Goal: Find specific page/section: Find specific page/section

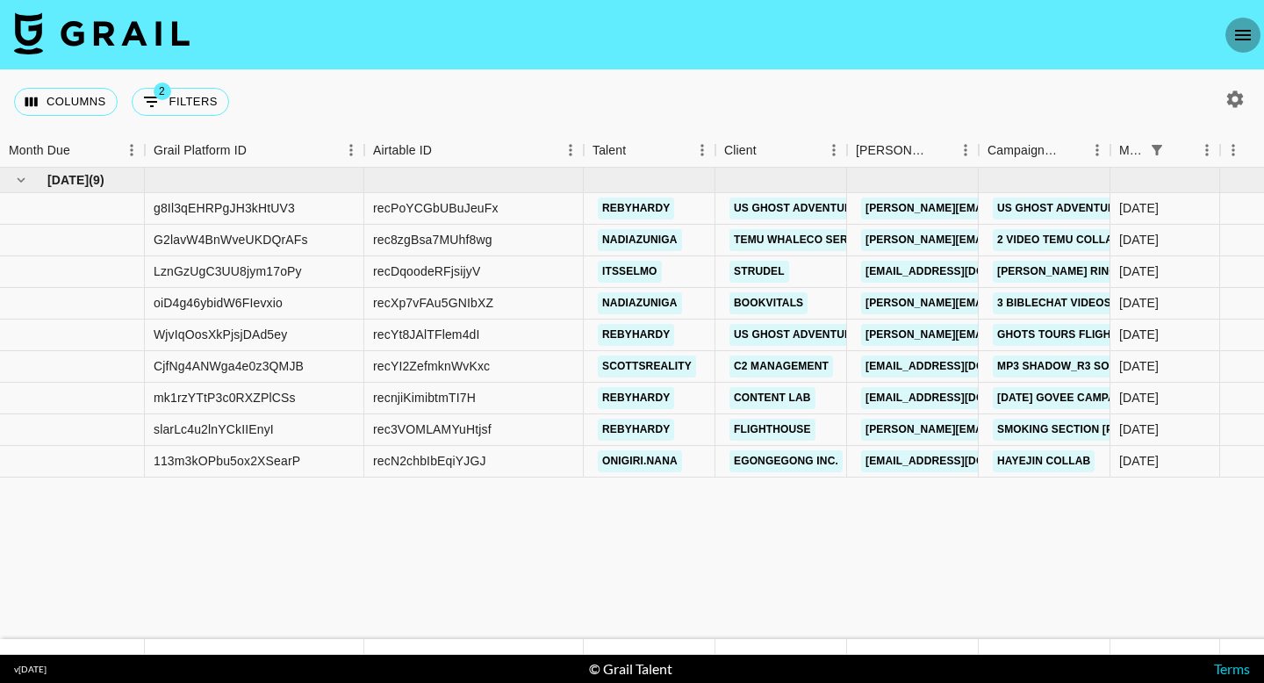
click at [1235, 30] on icon "open drawer" at bounding box center [1243, 35] width 16 height 11
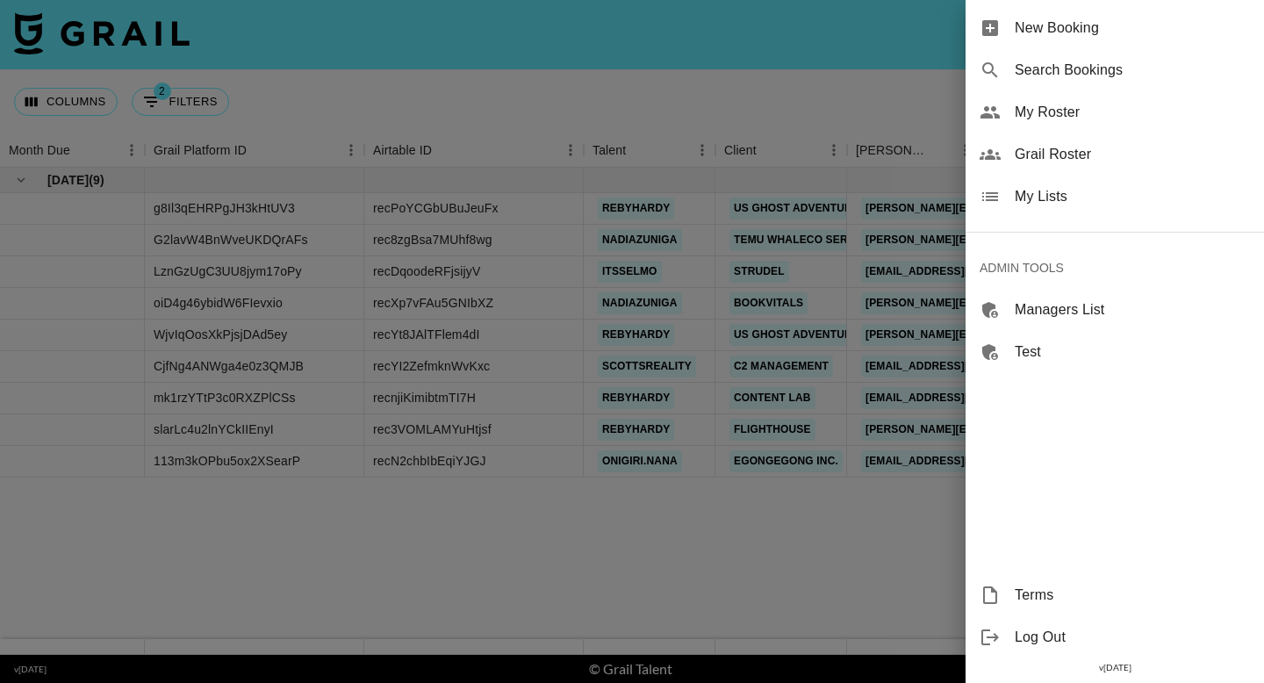
click at [1078, 72] on span "Search Bookings" at bounding box center [1132, 70] width 235 height 21
select select "id"
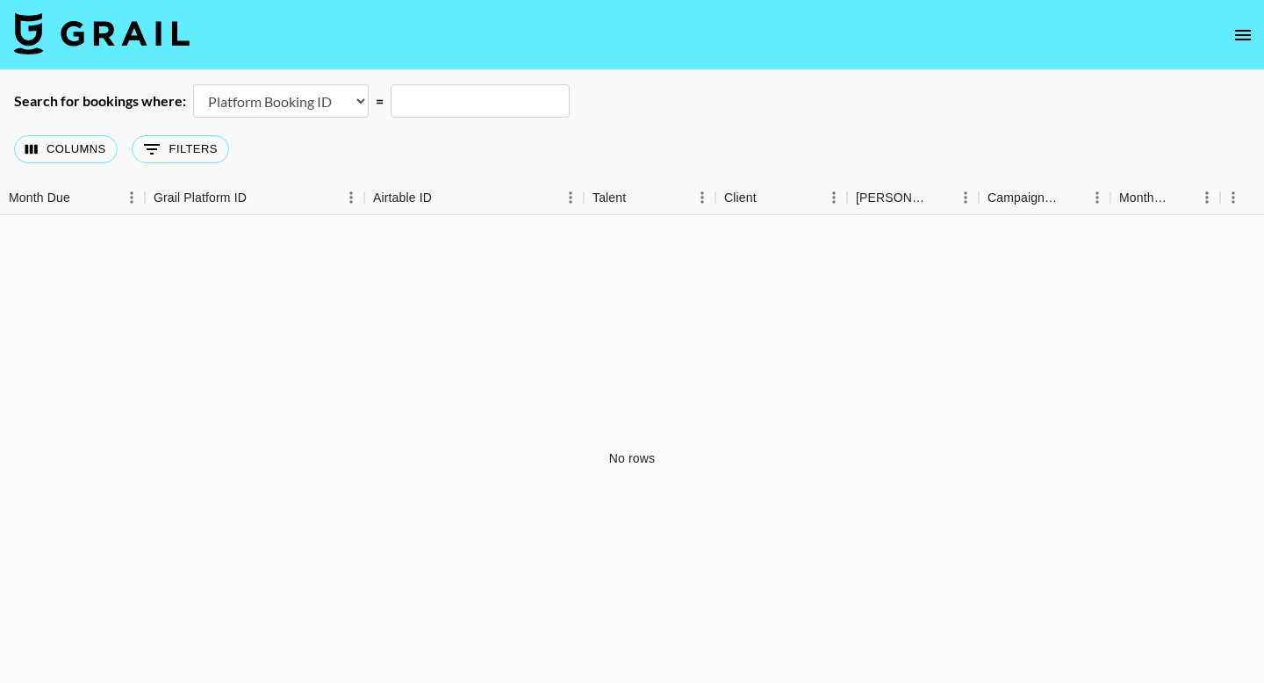
click at [1238, 34] on icon "open drawer" at bounding box center [1243, 35] width 16 height 11
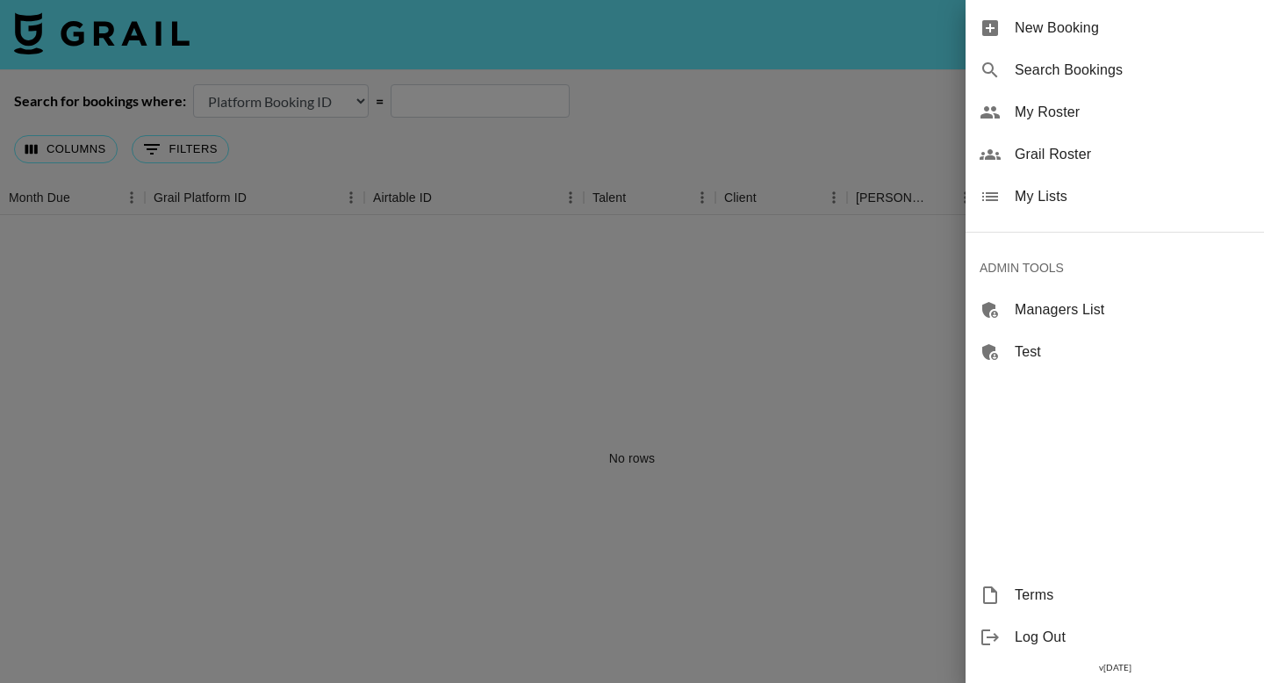
click at [1123, 161] on span "Grail Roster" at bounding box center [1132, 154] width 235 height 21
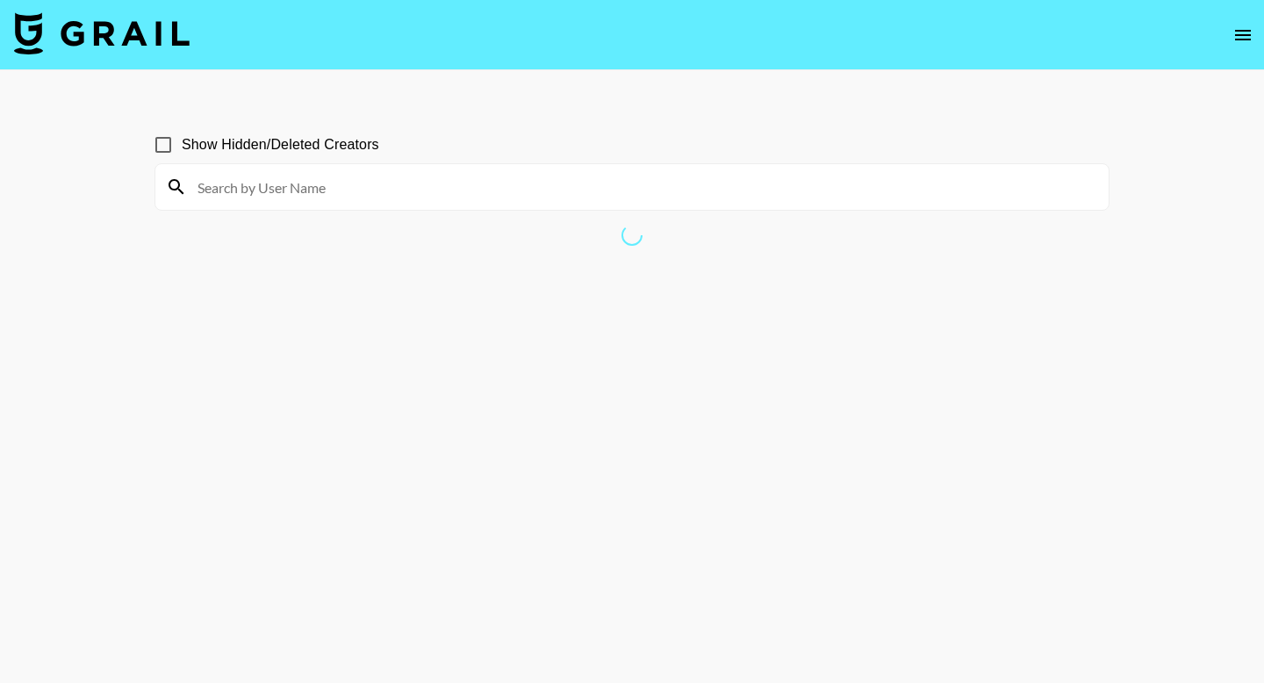
click at [725, 195] on input at bounding box center [642, 187] width 911 height 28
paste input "threedotcorey"
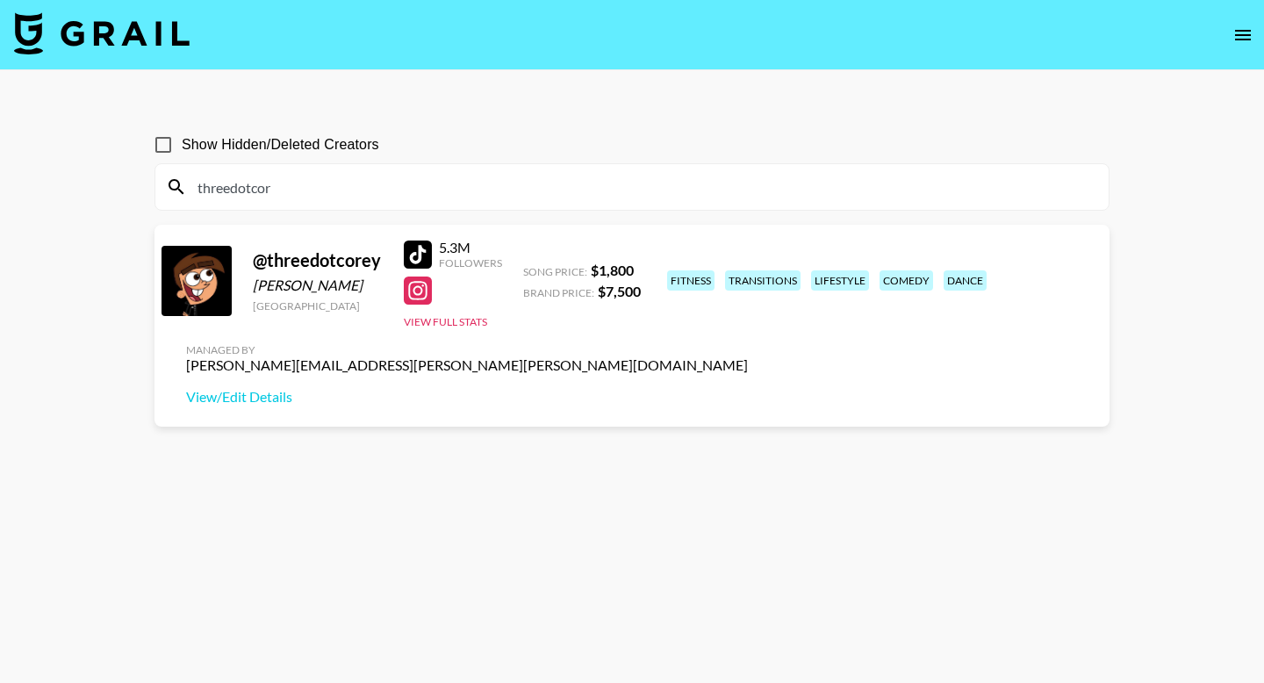
click at [407, 180] on input "threedotcor" at bounding box center [642, 187] width 911 height 28
paste input "secretlifeofgigii"
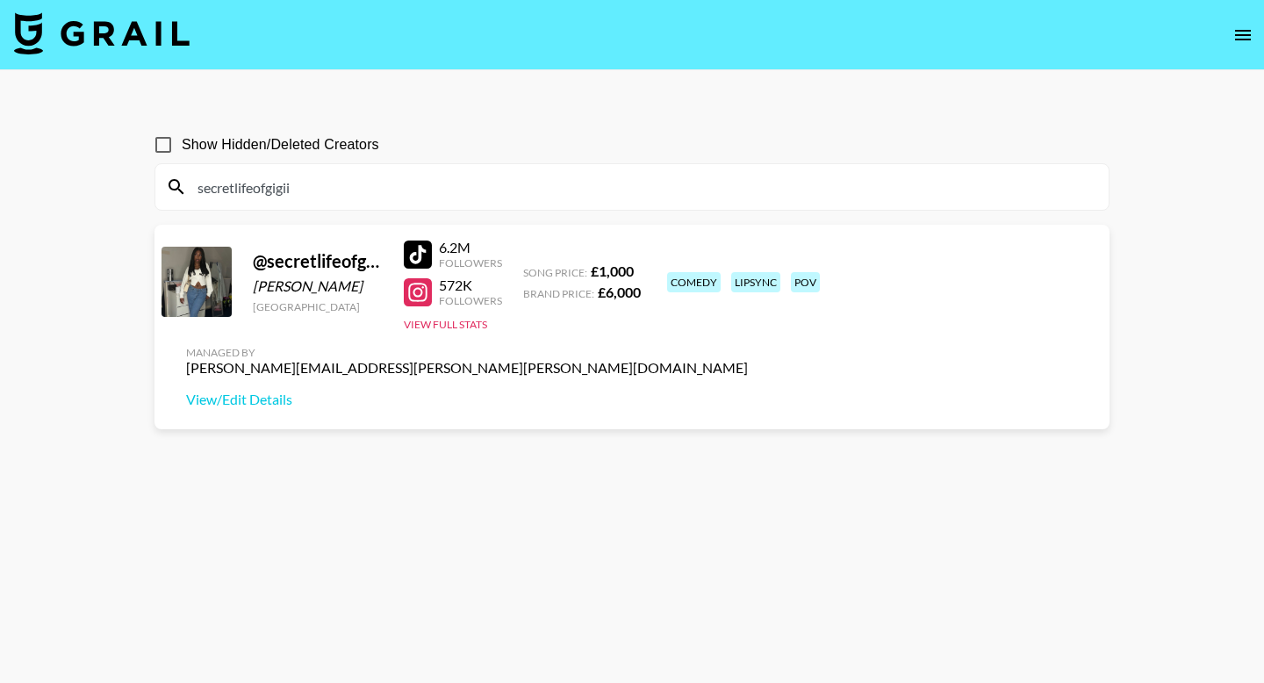
type input "secretlifeofgigii"
